Goal: Information Seeking & Learning: Learn about a topic

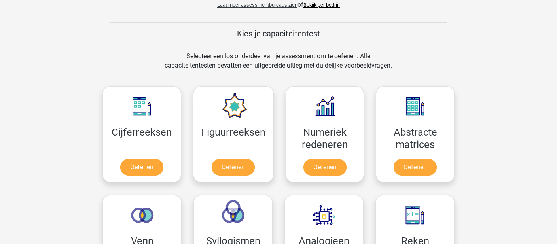
scroll to position [292, 0]
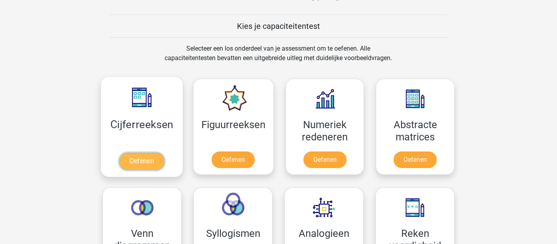
click at [148, 153] on link "Oefenen" at bounding box center [141, 161] width 45 height 17
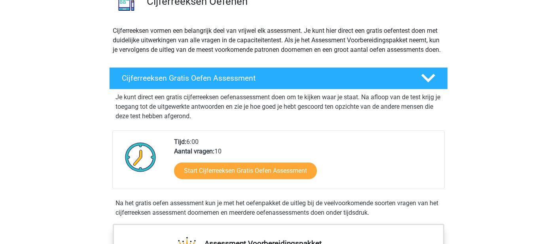
scroll to position [73, 0]
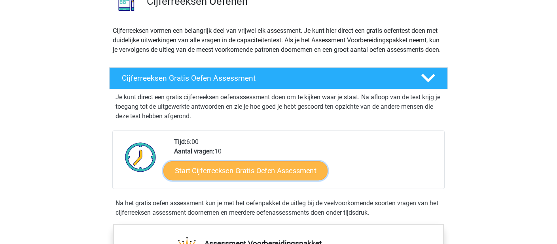
click at [265, 161] on link "Start Cijferreeksen Gratis Oefen Assessment" at bounding box center [245, 170] width 164 height 19
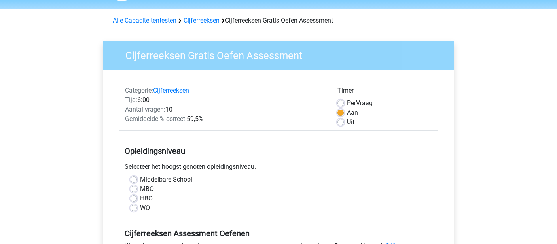
scroll to position [73, 0]
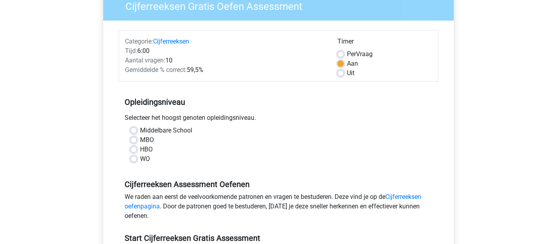
click at [140, 135] on label "MBO" at bounding box center [147, 139] width 14 height 9
click at [130, 135] on input "MBO" at bounding box center [133, 139] width 6 height 8
radio input "true"
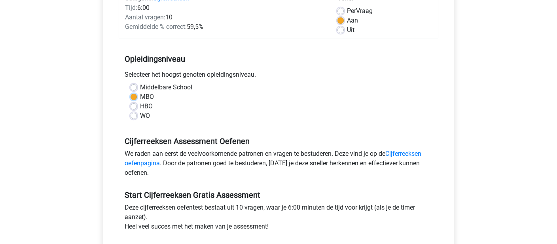
scroll to position [146, 0]
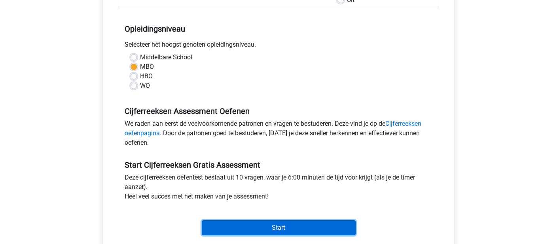
click at [295, 220] on input "Start" at bounding box center [279, 227] width 154 height 15
